Goal: Information Seeking & Learning: Learn about a topic

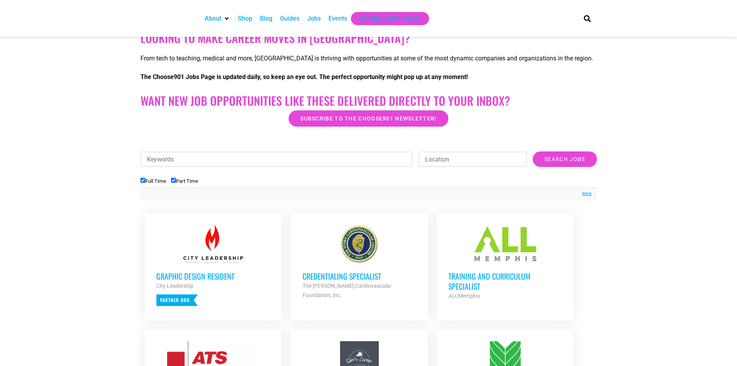
scroll to position [284, 0]
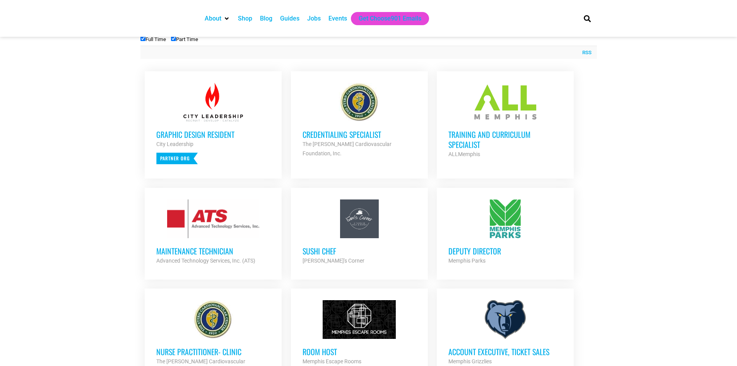
click at [480, 137] on h3 "Training and Curriculum Specialist" at bounding box center [505, 139] width 114 height 20
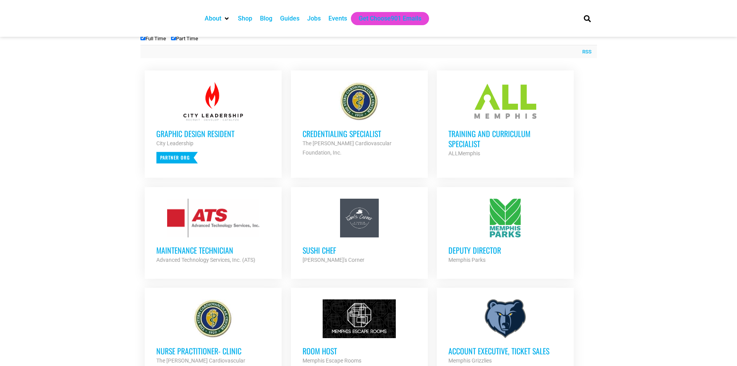
scroll to position [284, 0]
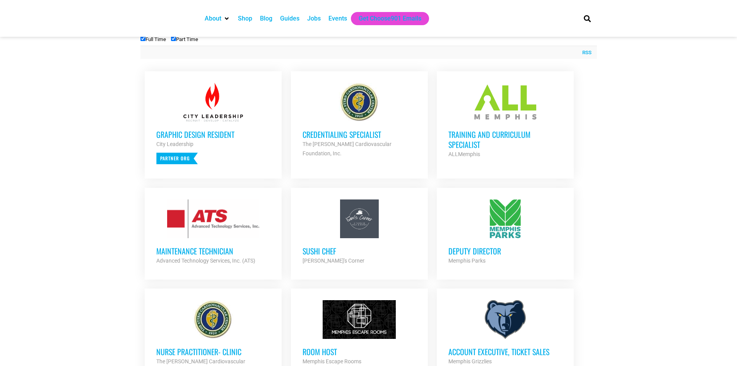
click at [310, 256] on div "Sam's Corner" at bounding box center [359, 260] width 114 height 9
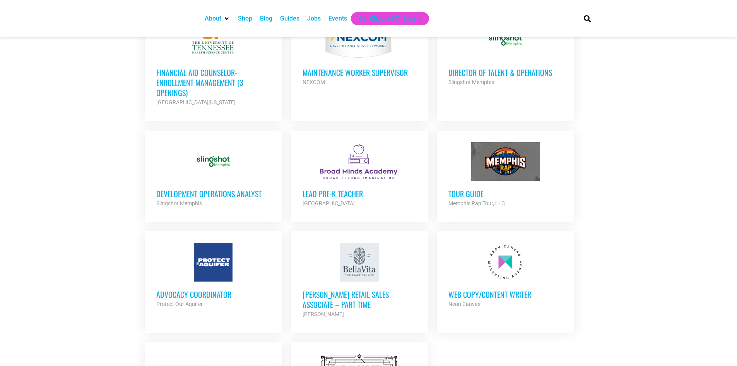
scroll to position [709, 0]
